Goal: Information Seeking & Learning: Find specific fact

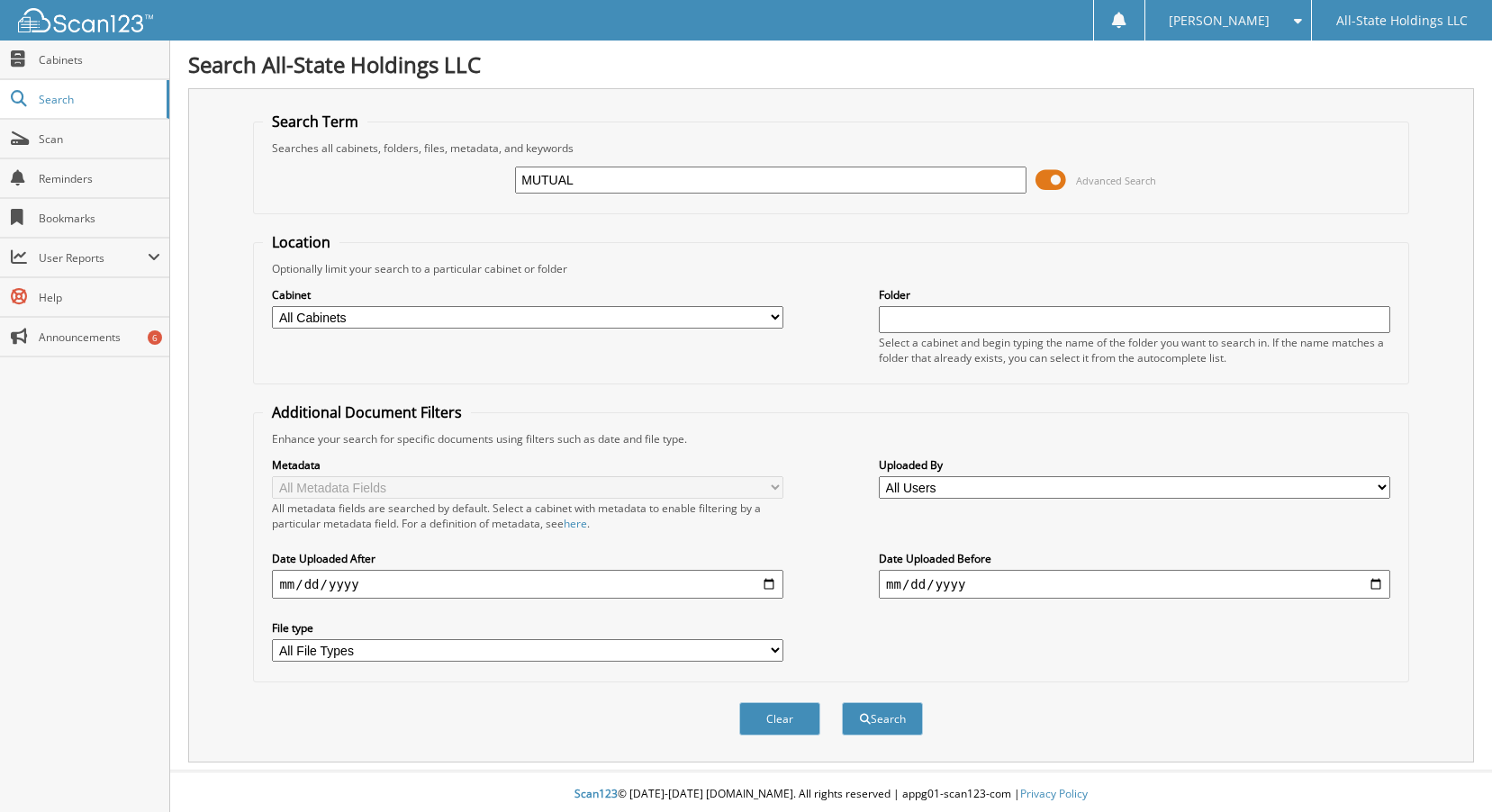
type input "MUTUAL CREDIT"
click at [874, 727] on button "Search" at bounding box center [882, 719] width 81 height 33
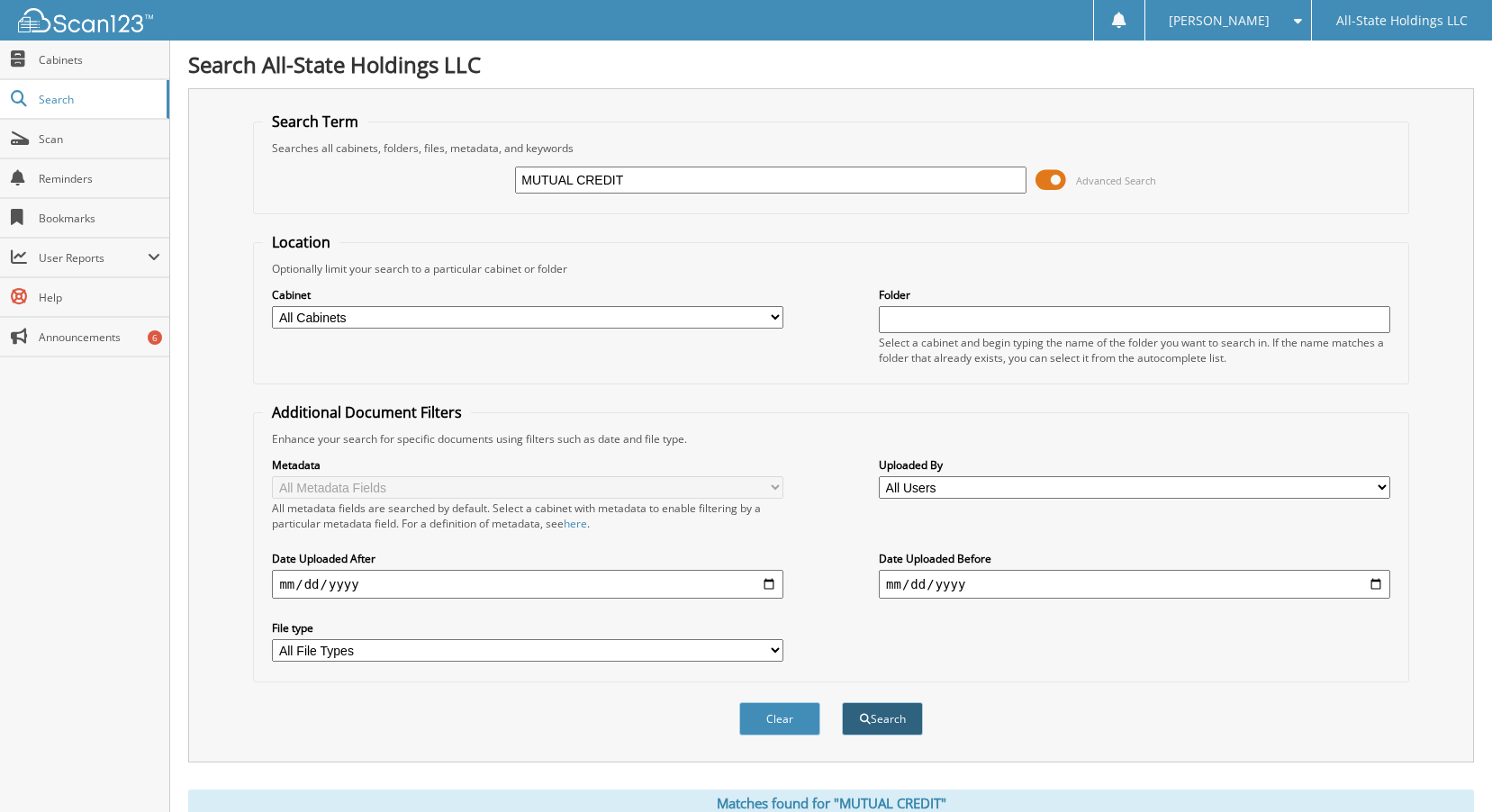
click at [885, 720] on button "Search" at bounding box center [882, 719] width 81 height 33
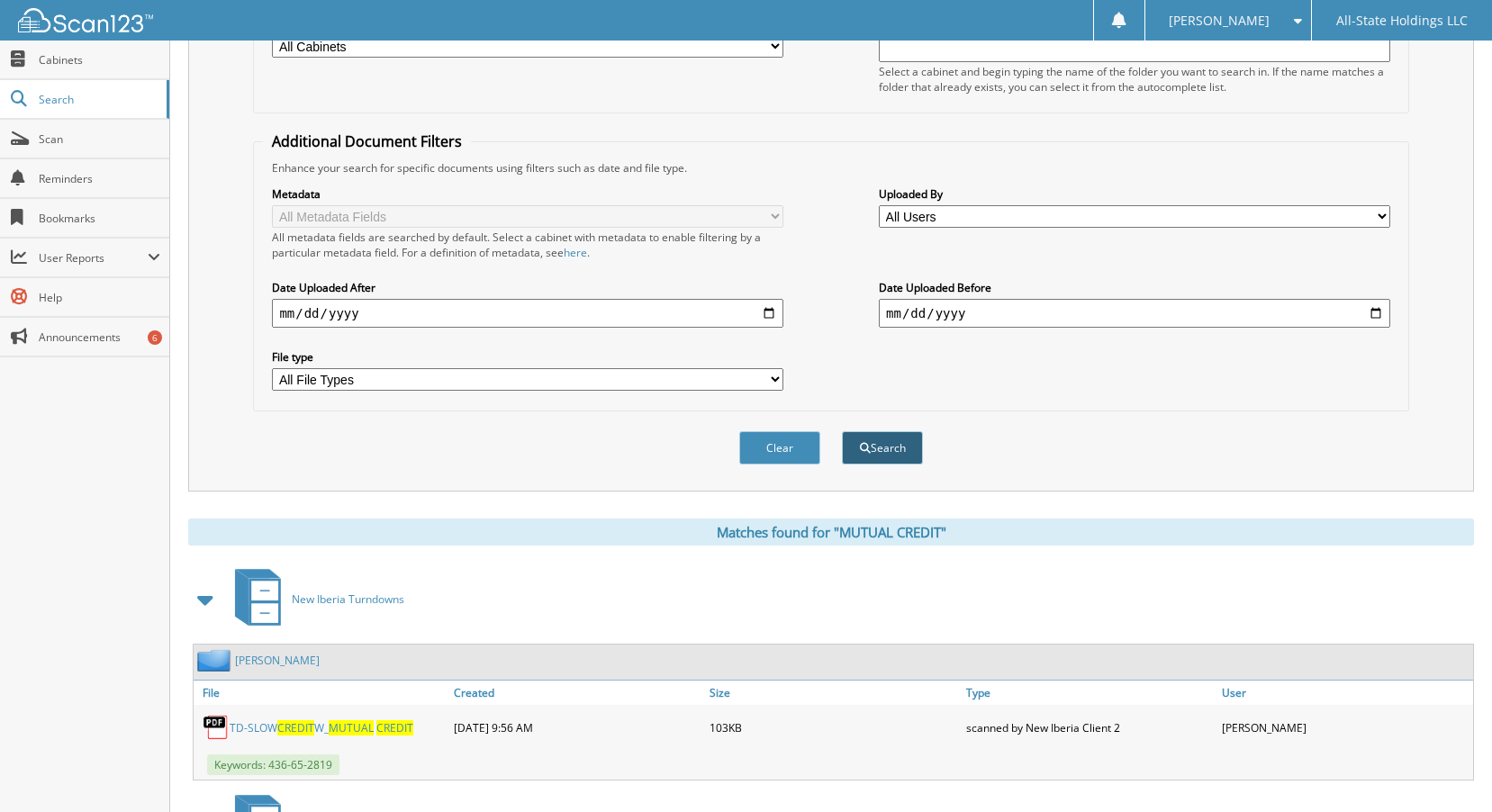
scroll to position [420, 0]
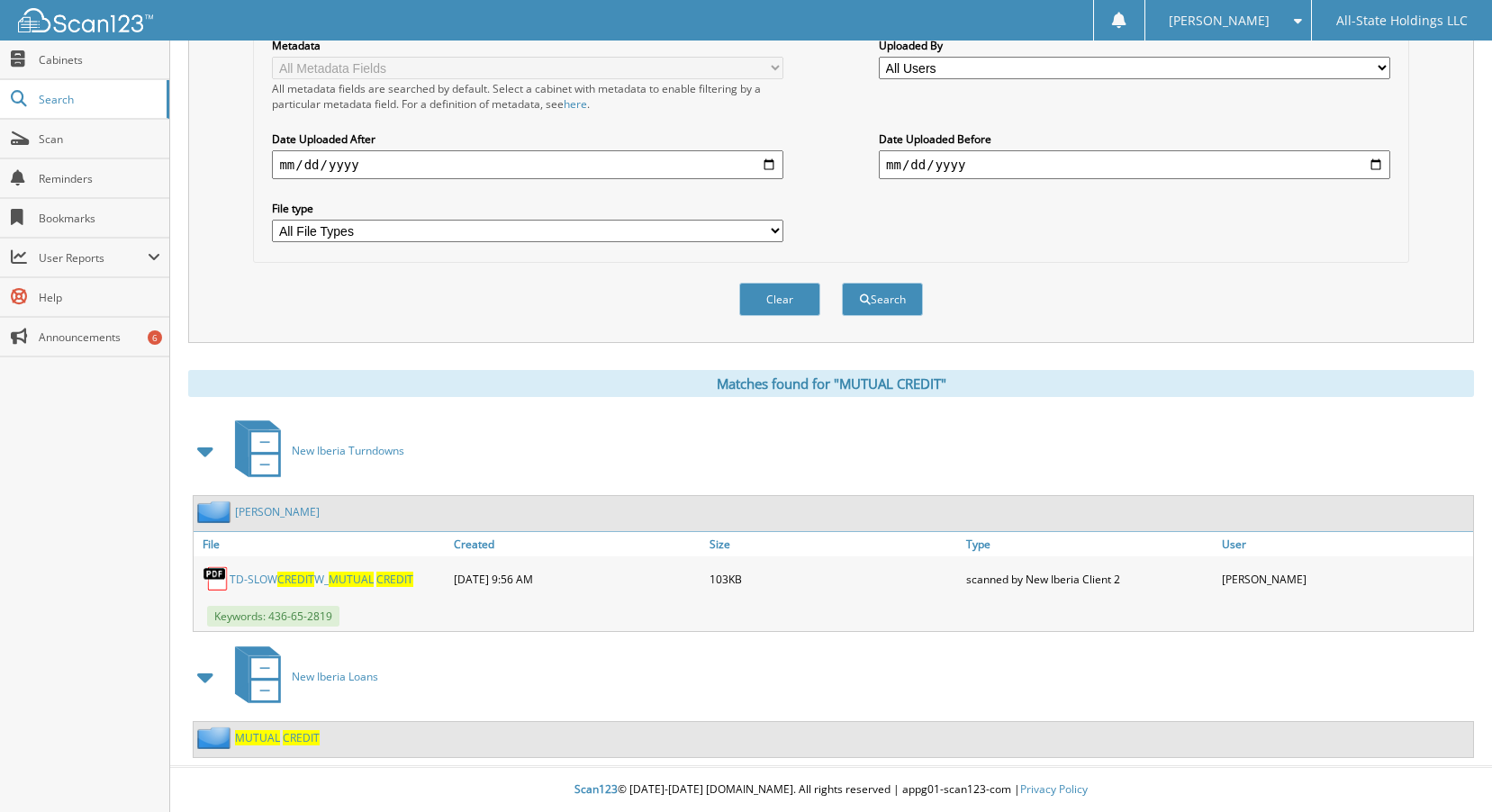
click at [285, 745] on div "MUTUAL CREDIT" at bounding box center [256, 737] width 126 height 22
click at [299, 732] on span "CREDIT" at bounding box center [302, 737] width 37 height 16
